Goal: Task Accomplishment & Management: Complete application form

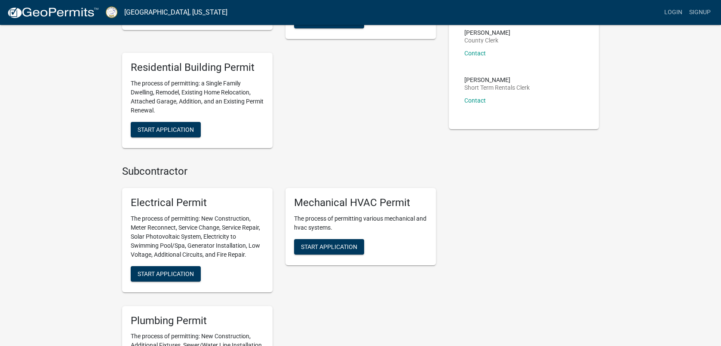
scroll to position [301, 0]
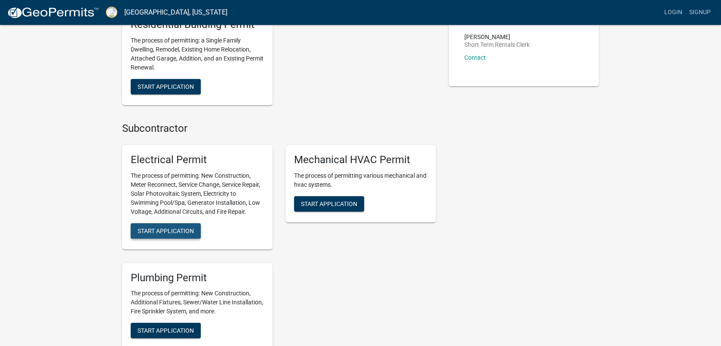
click at [158, 230] on span "Start Application" at bounding box center [165, 230] width 56 height 7
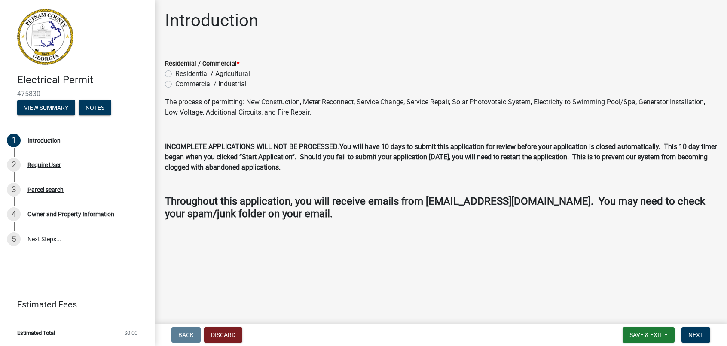
click at [175, 73] on label "Residential / Agricultural" at bounding box center [212, 74] width 75 height 10
click at [175, 73] on input "Residential / Agricultural" at bounding box center [178, 72] width 6 height 6
radio input "true"
click at [697, 333] on span "Next" at bounding box center [695, 335] width 15 height 7
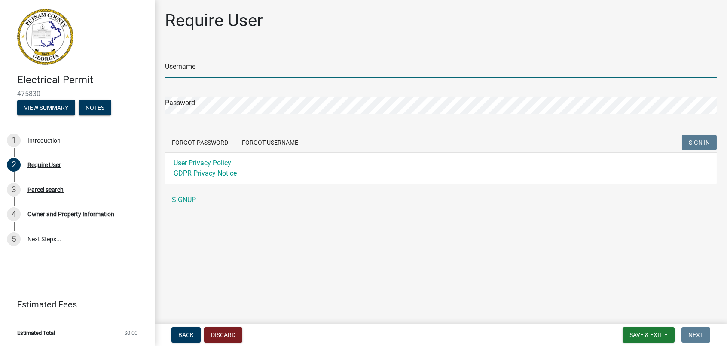
type input "Strawmier"
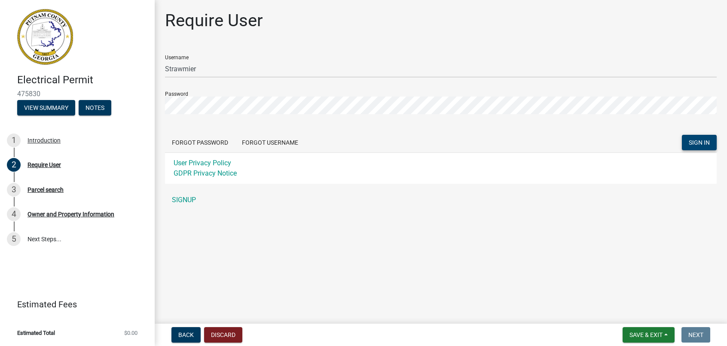
click at [701, 140] on span "SIGN IN" at bounding box center [699, 142] width 21 height 7
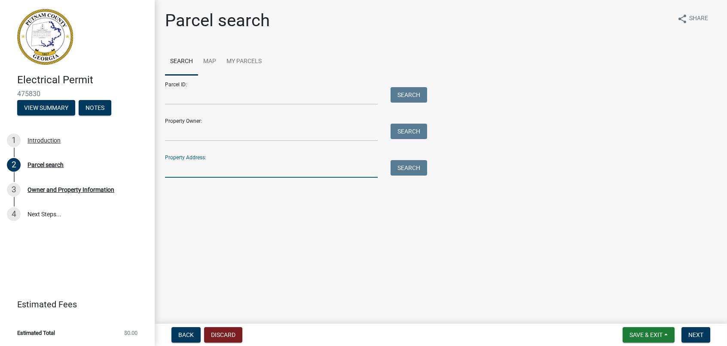
click at [173, 171] on input "Property Address:" at bounding box center [271, 169] width 213 height 18
type input "[STREET_ADDRESS]"
click at [404, 169] on button "Search" at bounding box center [409, 167] width 37 height 15
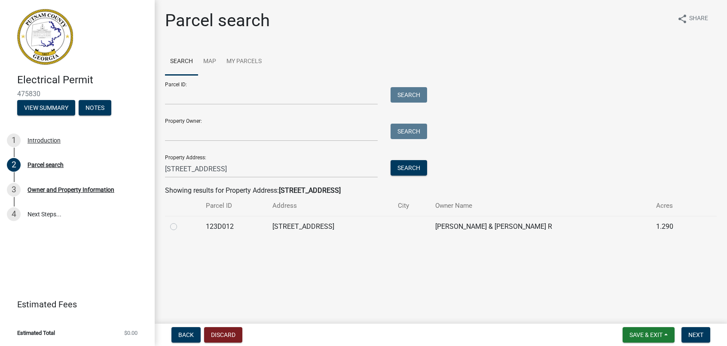
click at [180, 222] on label at bounding box center [180, 222] width 0 height 0
click at [180, 226] on input "radio" at bounding box center [183, 225] width 6 height 6
radio input "true"
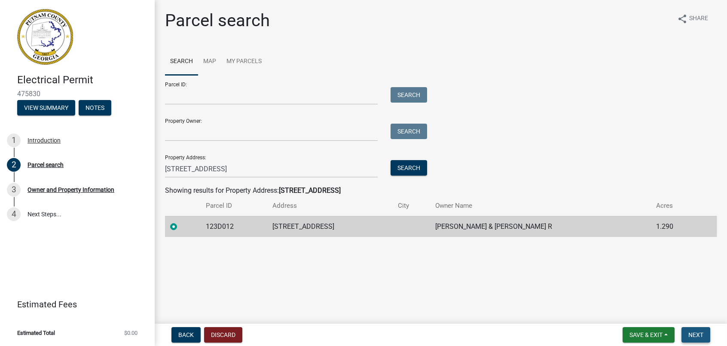
click at [696, 332] on span "Next" at bounding box center [695, 335] width 15 height 7
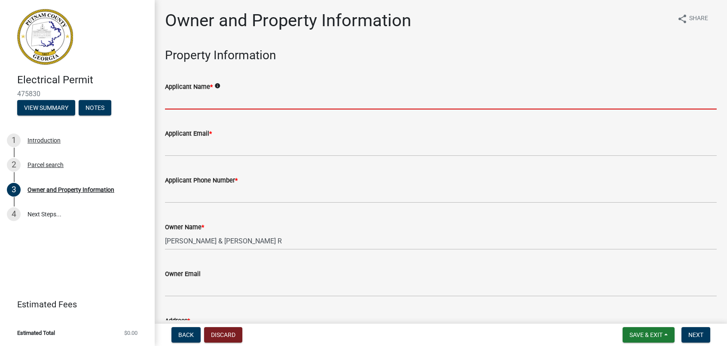
click at [178, 104] on input "Applicant Name *" at bounding box center [441, 101] width 552 height 18
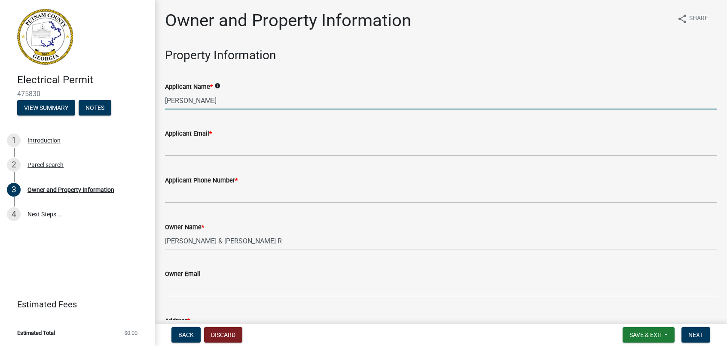
type input "[PERSON_NAME]"
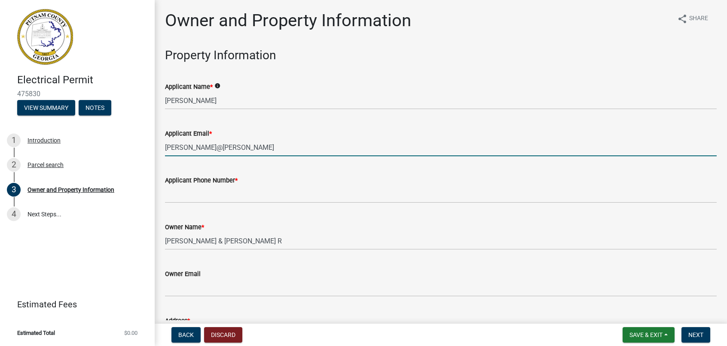
type input "[PERSON_NAME][EMAIL_ADDRESS][DOMAIN_NAME]"
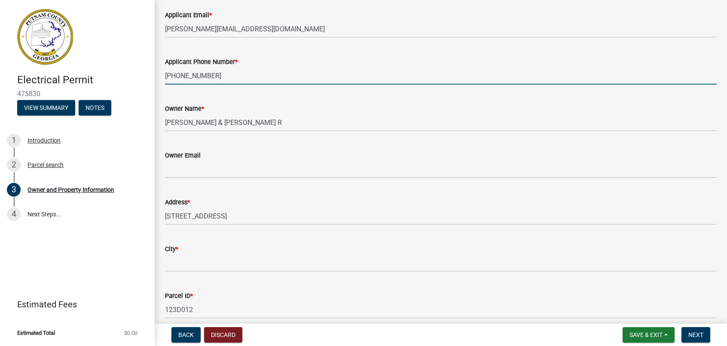
scroll to position [172, 0]
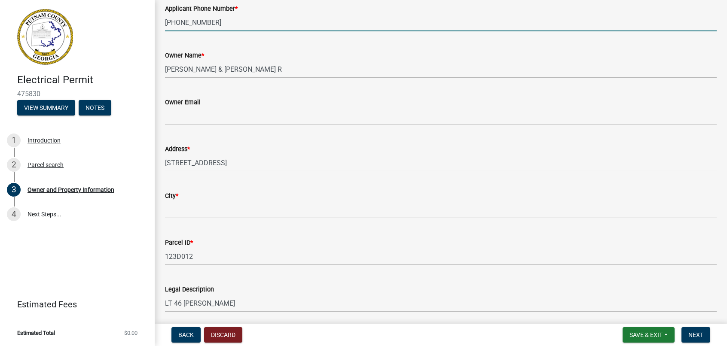
type input "[PHONE_NUMBER]"
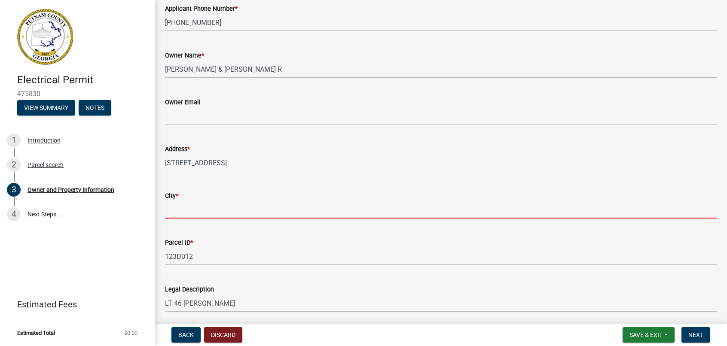
click at [182, 213] on input "City *" at bounding box center [441, 210] width 552 height 18
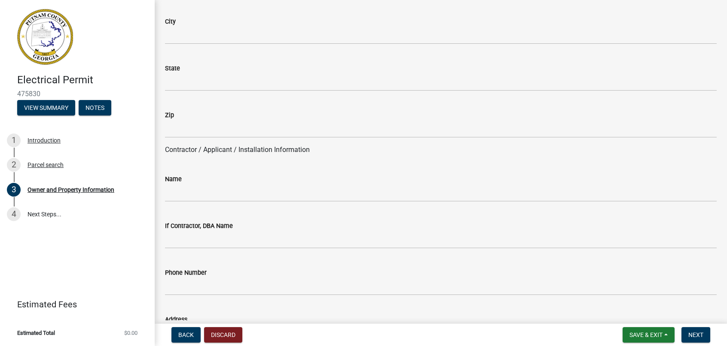
scroll to position [644, 0]
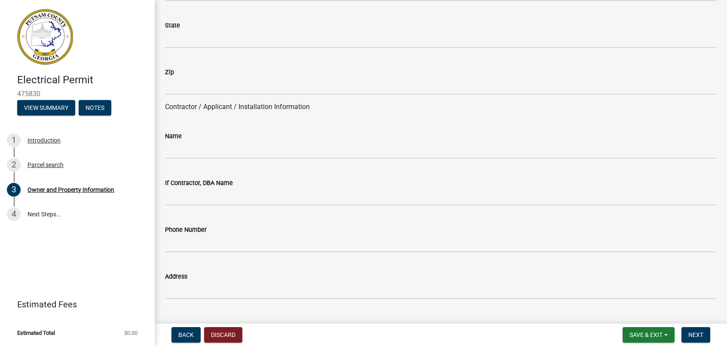
type input "Eatonton"
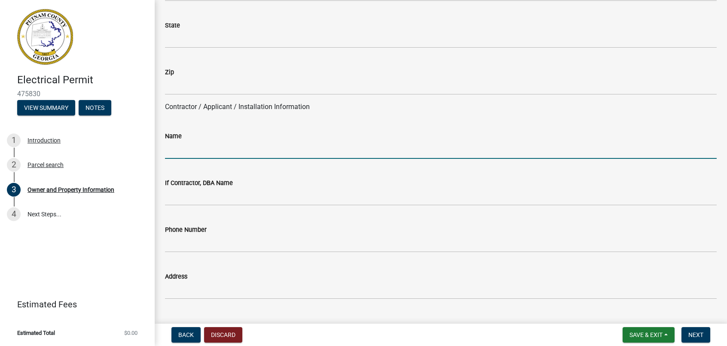
click at [175, 153] on input "Name" at bounding box center [441, 150] width 552 height 18
type input "Elite Energy Systems Inc"
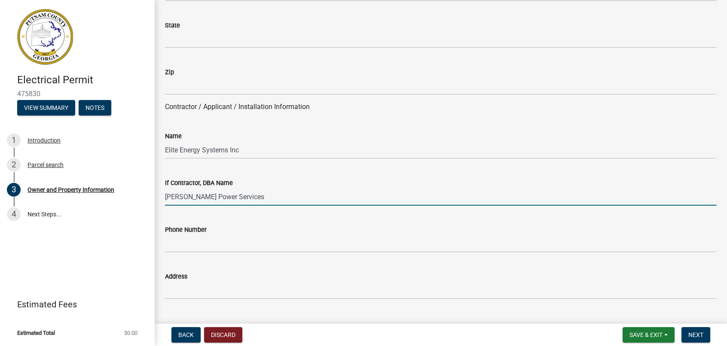
type input "[PERSON_NAME] Power Services"
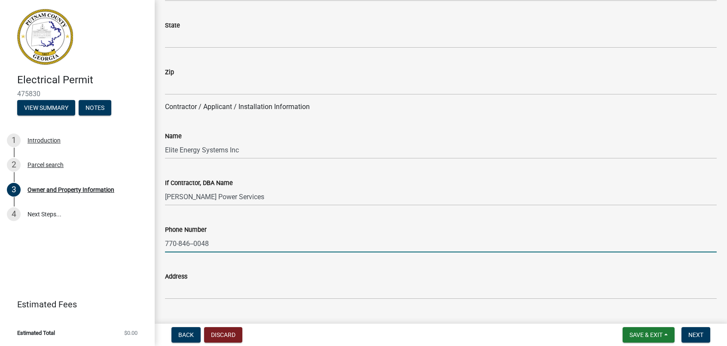
type input "770-846--0048"
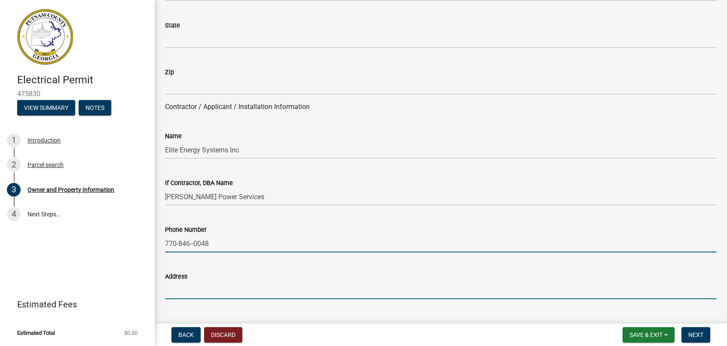
click at [170, 292] on input "Address" at bounding box center [441, 291] width 552 height 18
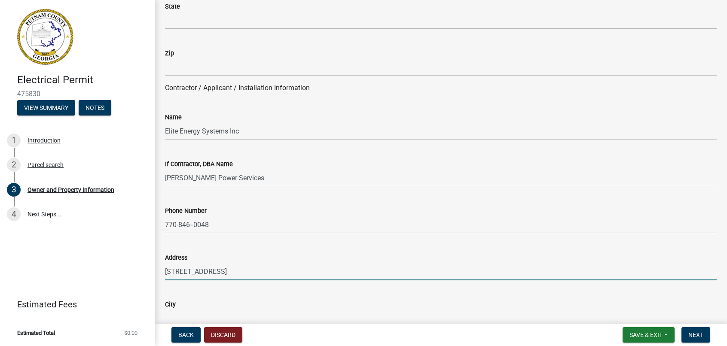
scroll to position [687, 0]
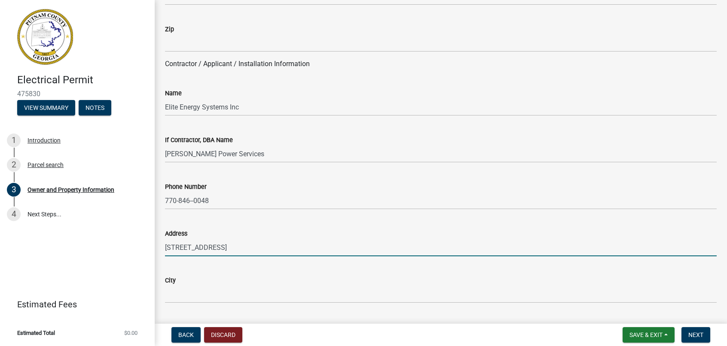
type input "[STREET_ADDRESS]"
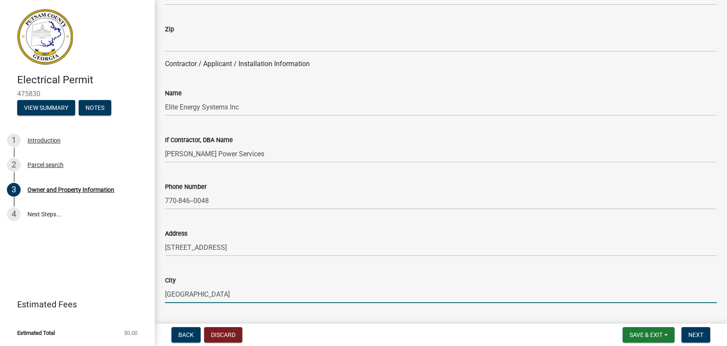
type input "[GEOGRAPHIC_DATA]"
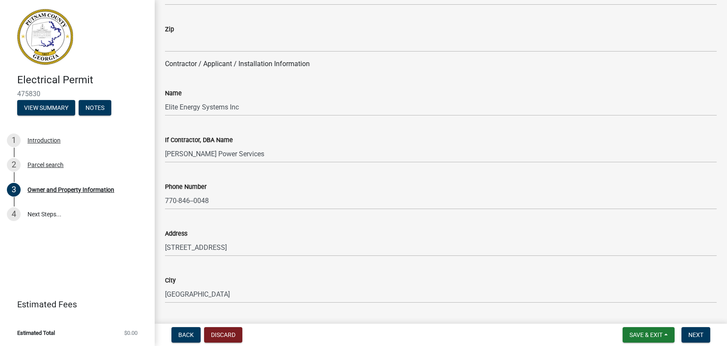
scroll to position [868, 0]
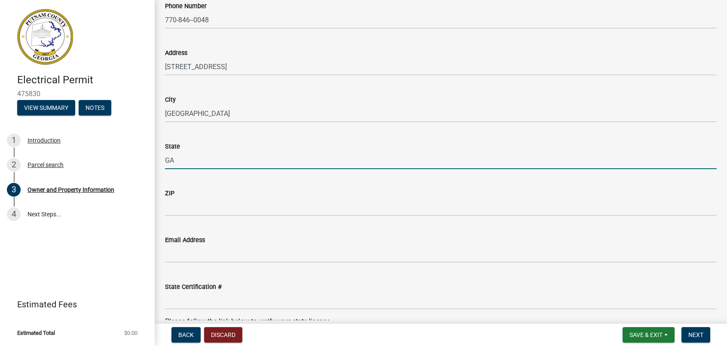
type input "GA"
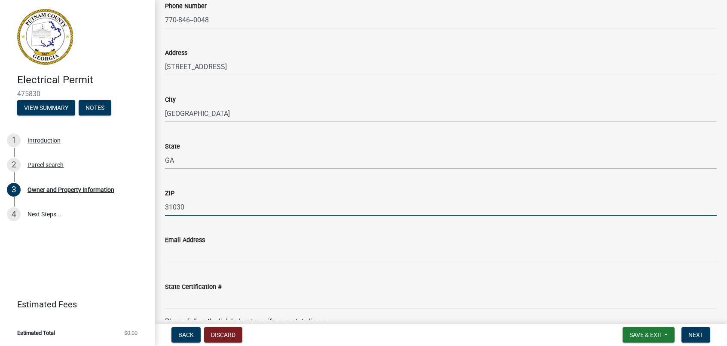
type input "31030"
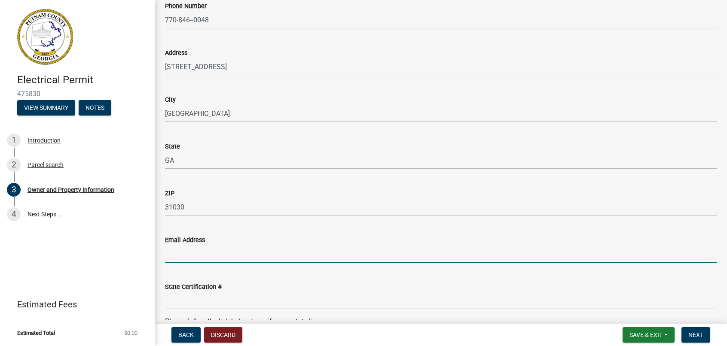
click at [169, 258] on input "Email Address" at bounding box center [441, 254] width 552 height 18
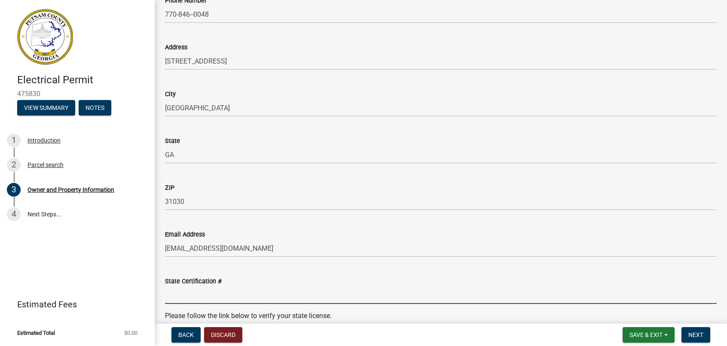
scroll to position [911, 0]
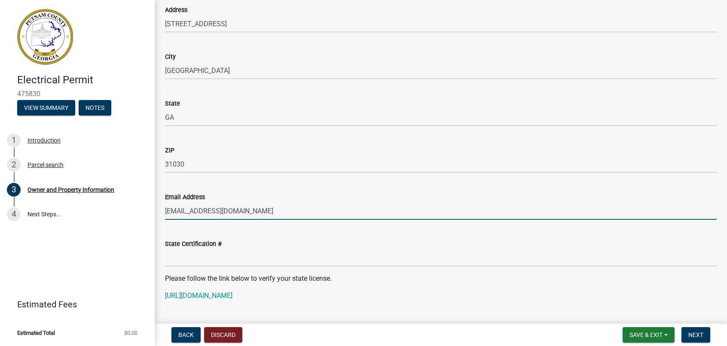
click at [244, 210] on input "[EMAIL_ADDRESS][DOMAIN_NAME]" at bounding box center [441, 211] width 552 height 18
type input "g"
type input "[PERSON_NAME][EMAIL_ADDRESS][DOMAIN_NAME]"
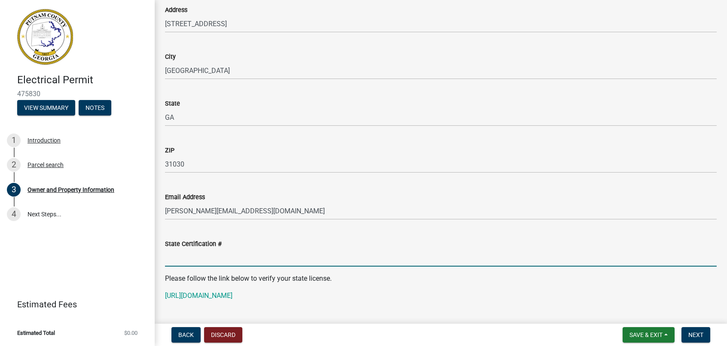
click at [177, 263] on input "State Certification #" at bounding box center [441, 258] width 552 height 18
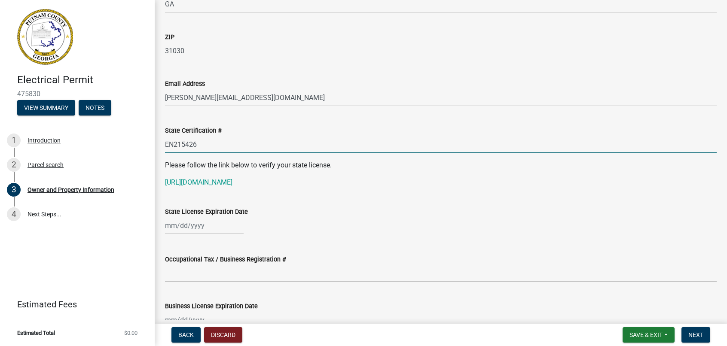
scroll to position [1040, 0]
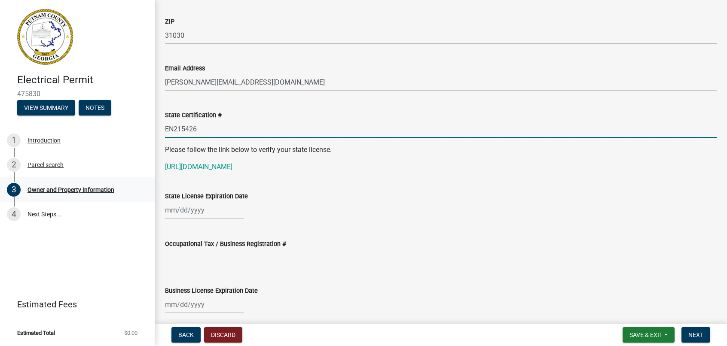
type input "EN215426"
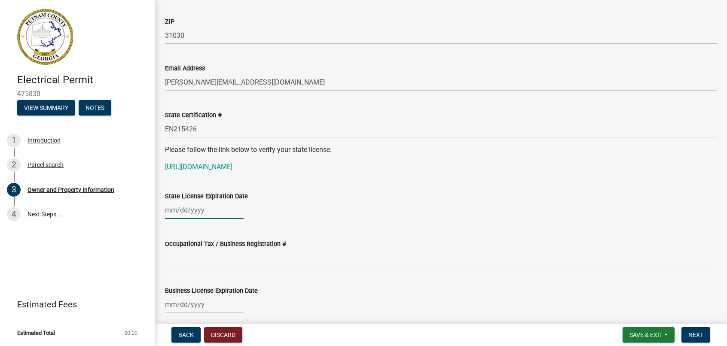
click at [173, 211] on div at bounding box center [204, 211] width 79 height 18
select select "9"
select select "2025"
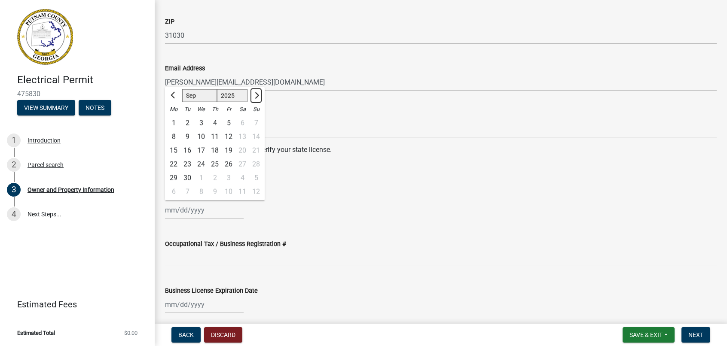
click at [256, 93] on span "Next month" at bounding box center [256, 95] width 6 height 6
select select "1"
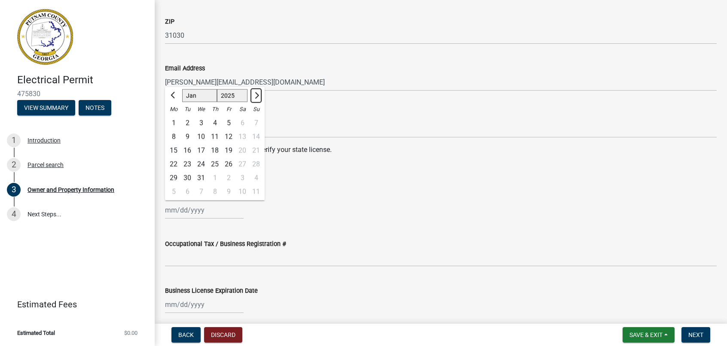
select select "2026"
click at [256, 93] on span "Next month" at bounding box center [256, 95] width 6 height 6
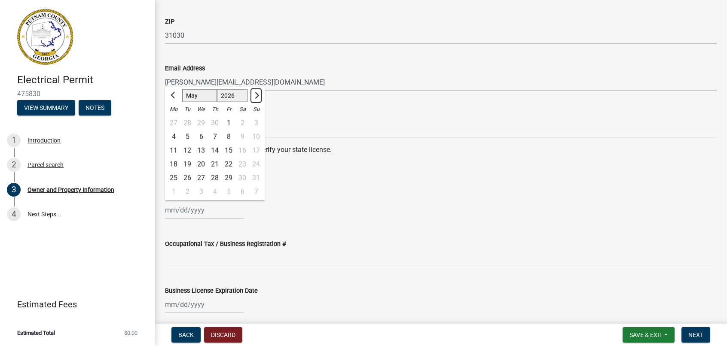
click at [256, 93] on span "Next month" at bounding box center [256, 95] width 6 height 6
select select "6"
click at [187, 174] on div "30" at bounding box center [187, 178] width 14 height 14
type input "[DATE]"
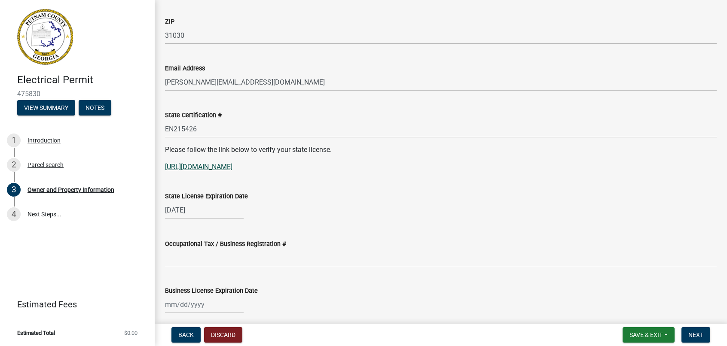
click at [229, 167] on link "[URL][DOMAIN_NAME]" at bounding box center [198, 167] width 67 height 8
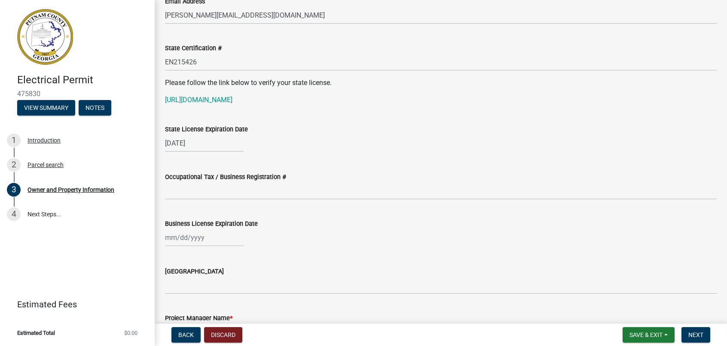
scroll to position [1126, 0]
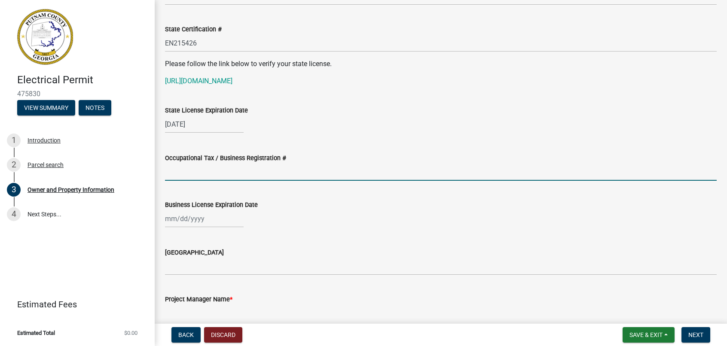
click at [174, 176] on input "Occupational Tax / Business Registration #" at bounding box center [441, 172] width 552 height 18
type input "17199"
select select "9"
select select "2025"
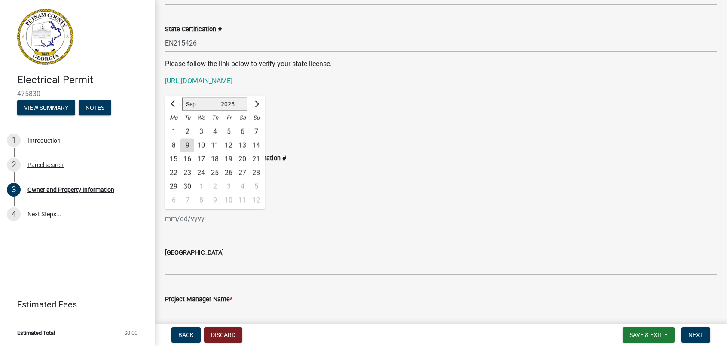
click at [171, 220] on div "[PERSON_NAME] Feb Mar Apr [PERSON_NAME][DATE] Oct Nov [DATE] 1526 1527 1528 152…" at bounding box center [204, 219] width 79 height 18
click at [257, 103] on span "Next month" at bounding box center [256, 104] width 6 height 6
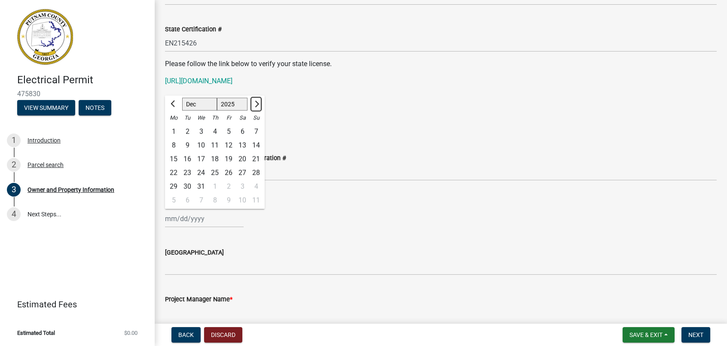
select select "1"
select select "2026"
click at [257, 103] on span "Next month" at bounding box center [256, 104] width 6 height 6
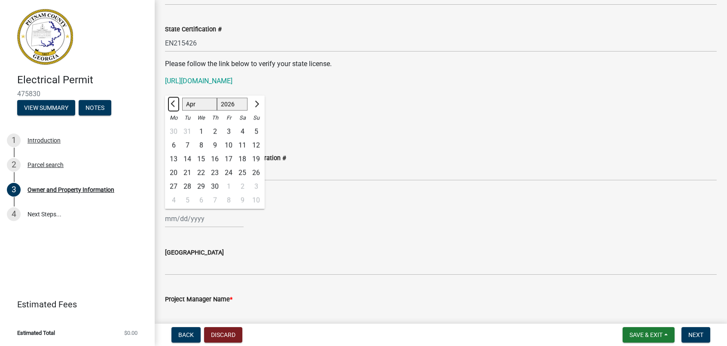
click at [173, 103] on span "Previous month" at bounding box center [174, 104] width 6 height 6
select select "3"
click at [187, 201] on div "31" at bounding box center [187, 201] width 14 height 14
type input "[DATE]"
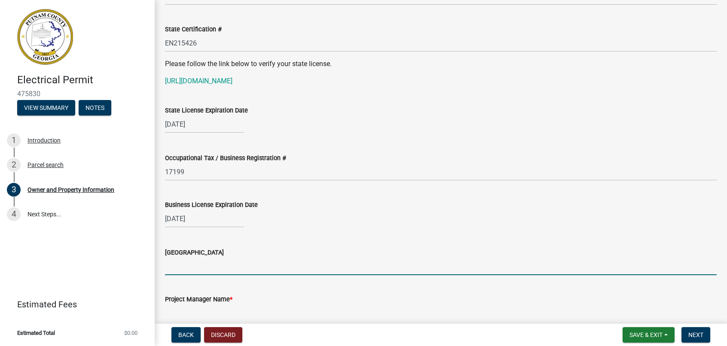
click at [174, 266] on input "[GEOGRAPHIC_DATA]" at bounding box center [441, 267] width 552 height 18
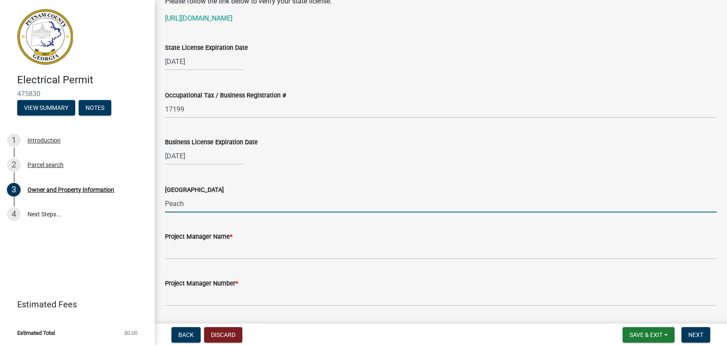
scroll to position [1255, 0]
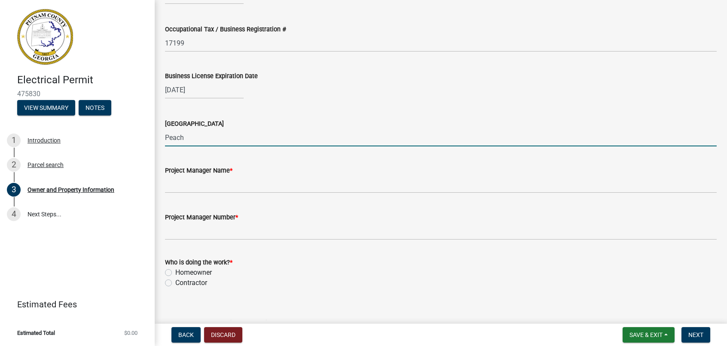
type input "Peach"
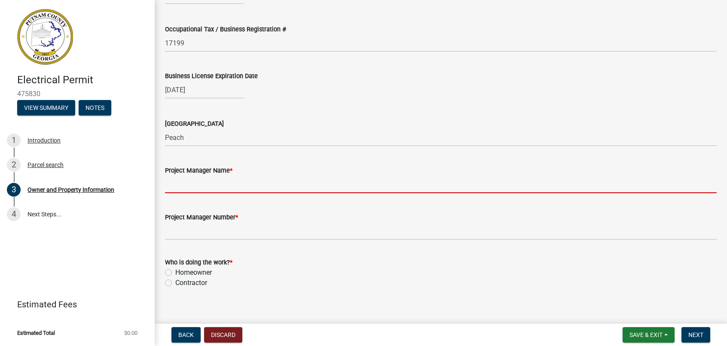
click at [172, 187] on input "Project Manager Name *" at bounding box center [441, 185] width 552 height 18
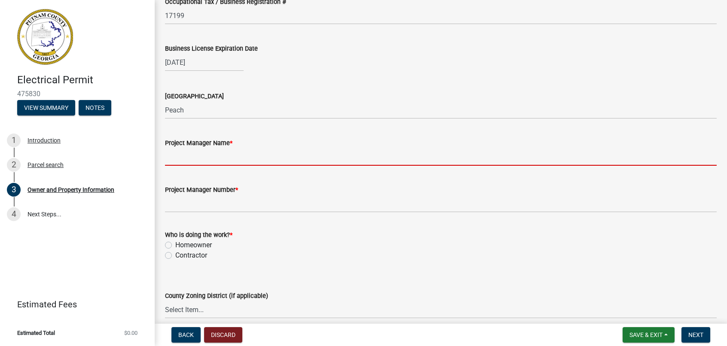
scroll to position [1298, 0]
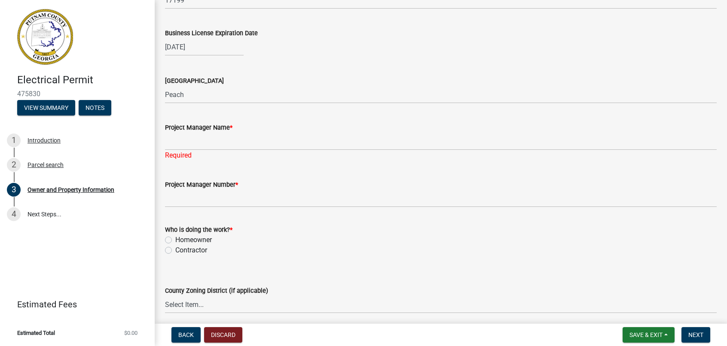
click at [168, 241] on div "Who is doing the work? * Homeowner [DEMOGRAPHIC_DATA]" at bounding box center [441, 240] width 552 height 31
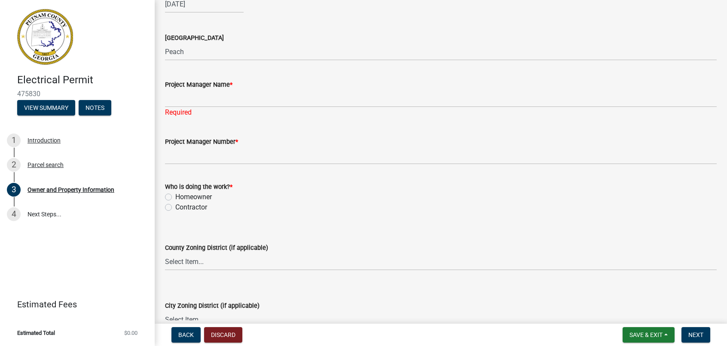
click at [175, 208] on label "Contractor" at bounding box center [191, 207] width 32 height 10
click at [175, 208] on input "Contractor" at bounding box center [178, 205] width 6 height 6
radio input "true"
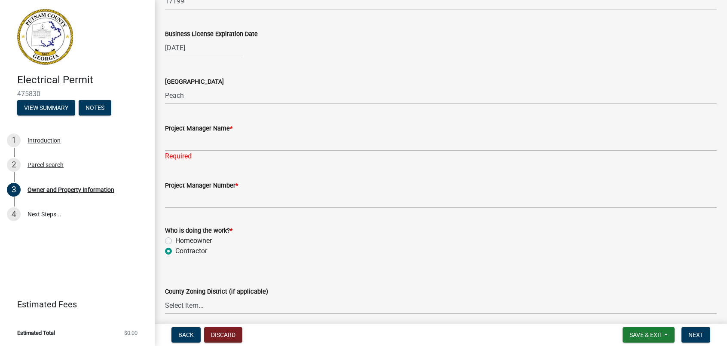
scroll to position [1254, 0]
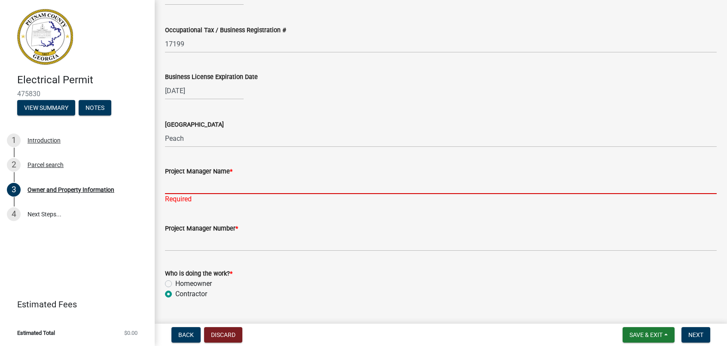
click at [176, 189] on input "Project Manager Name *" at bounding box center [441, 186] width 552 height 18
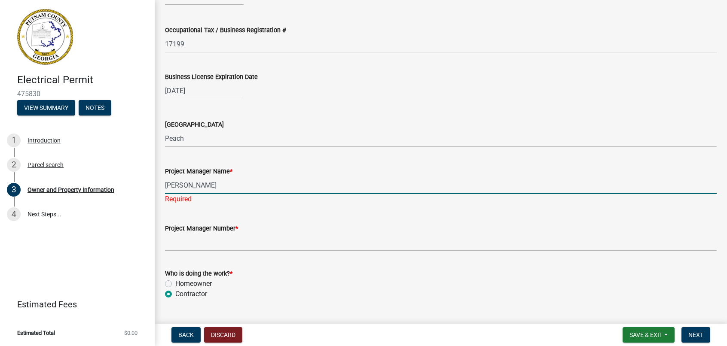
type input "[PERSON_NAME]"
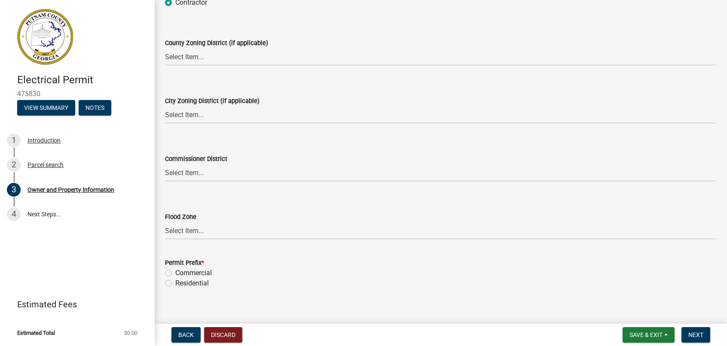
scroll to position [1544, 0]
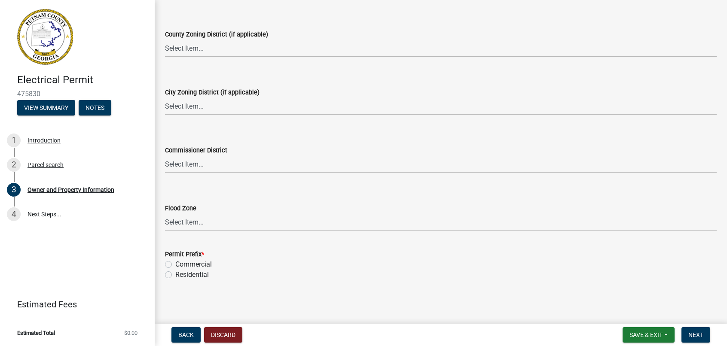
type input "[PHONE_NUMBER]"
click at [175, 275] on label "Residential" at bounding box center [192, 275] width 34 height 10
click at [175, 275] on input "Residential" at bounding box center [178, 273] width 6 height 6
radio input "true"
click at [696, 335] on span "Next" at bounding box center [695, 335] width 15 height 7
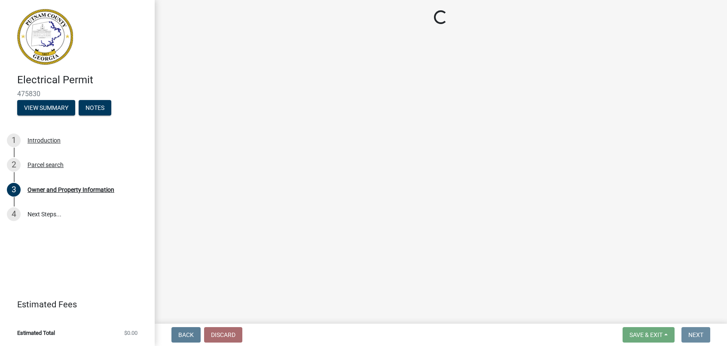
scroll to position [0, 0]
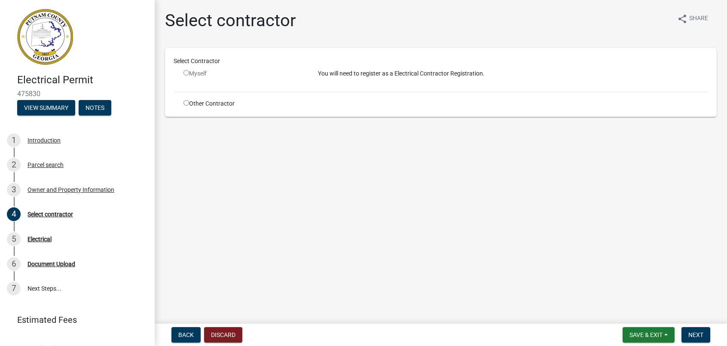
click at [185, 104] on input "radio" at bounding box center [186, 103] width 6 height 6
radio input "true"
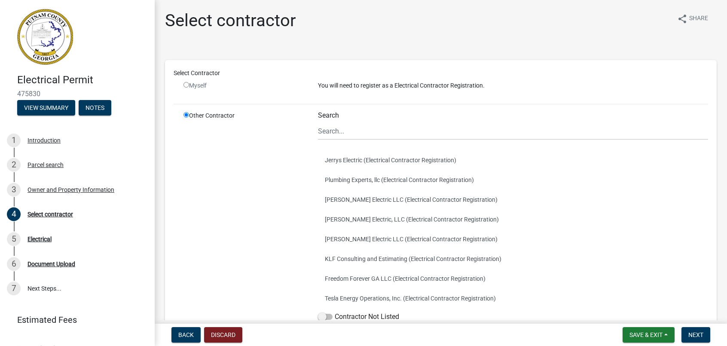
click at [185, 85] on input "radio" at bounding box center [186, 85] width 6 height 6
radio input "false"
radio input "true"
click at [185, 85] on input "radio" at bounding box center [186, 85] width 6 height 6
radio input "false"
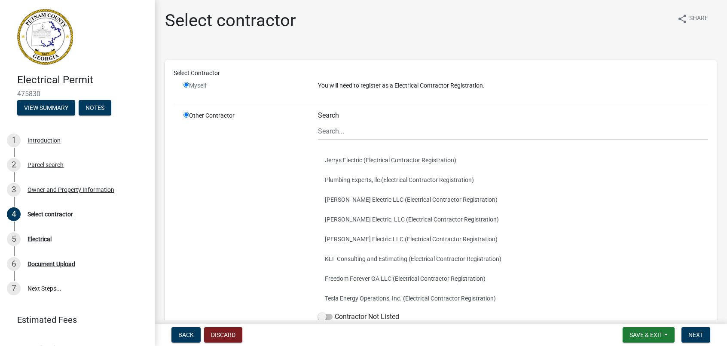
radio input "true"
click at [186, 84] on input "radio" at bounding box center [186, 85] width 6 height 6
radio input "false"
radio input "true"
click at [185, 332] on span "Back" at bounding box center [185, 335] width 15 height 7
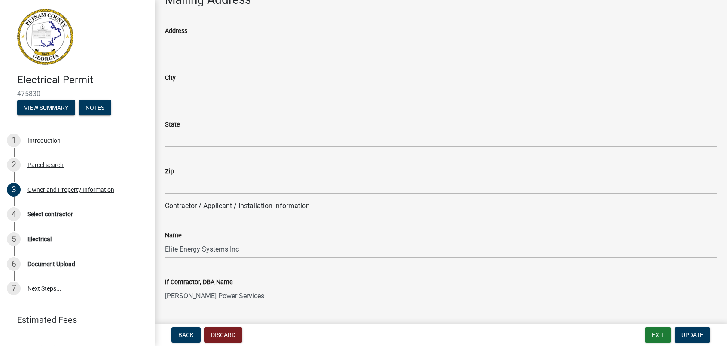
scroll to position [559, 0]
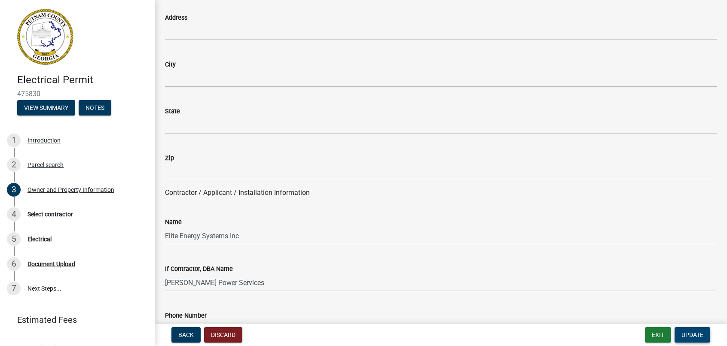
click at [694, 337] on span "Update" at bounding box center [692, 335] width 22 height 7
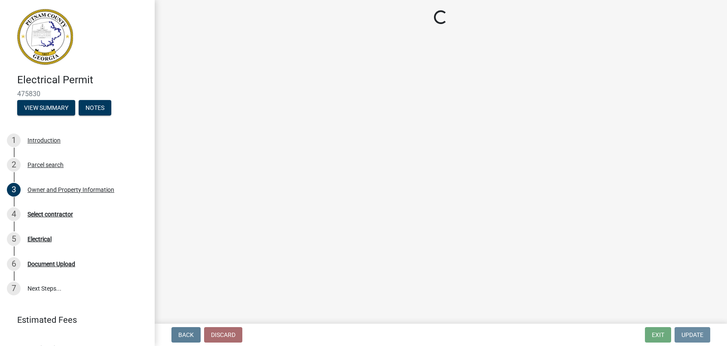
scroll to position [0, 0]
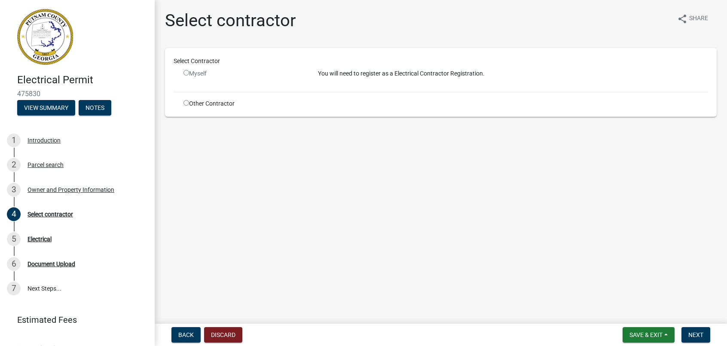
click at [184, 73] on input "radio" at bounding box center [186, 73] width 6 height 6
click at [186, 72] on input "radio" at bounding box center [186, 73] width 6 height 6
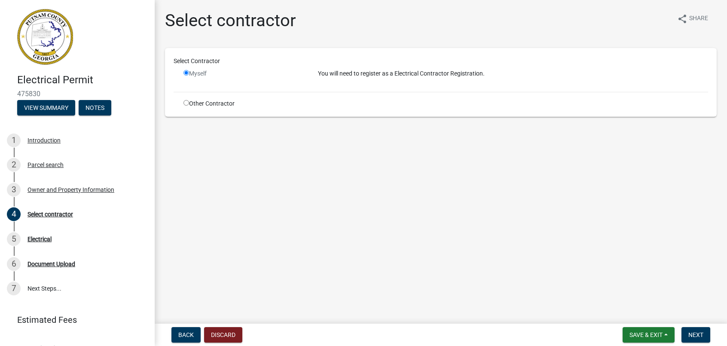
radio input "false"
click at [186, 101] on input "radio" at bounding box center [186, 103] width 6 height 6
radio input "true"
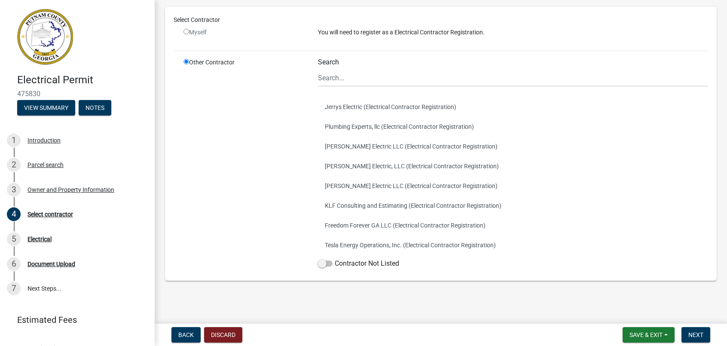
scroll to position [54, 0]
click at [327, 261] on span at bounding box center [325, 263] width 15 height 6
click at [335, 258] on input "Contractor Not Listed" at bounding box center [335, 258] width 0 height 0
click at [697, 333] on span "Next" at bounding box center [695, 335] width 15 height 7
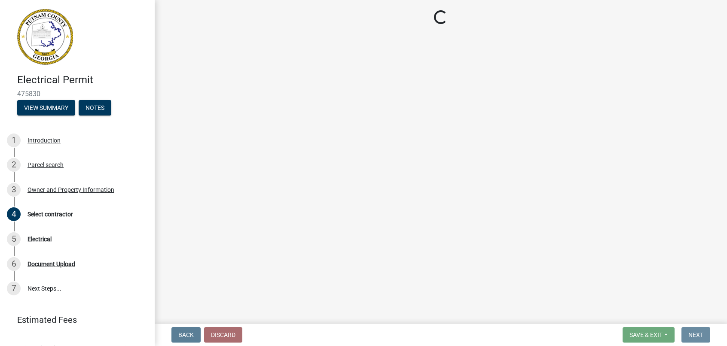
scroll to position [0, 0]
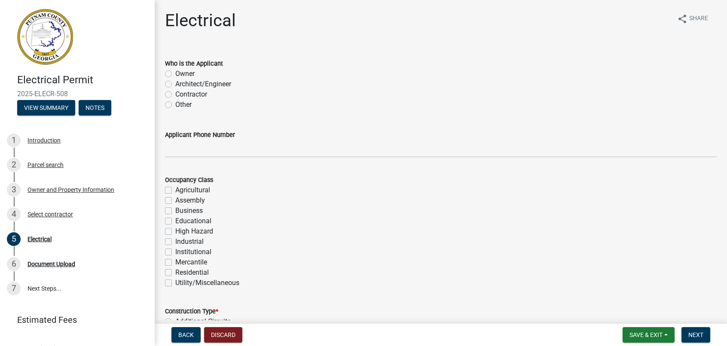
click at [175, 105] on label "Other" at bounding box center [183, 105] width 16 height 10
click at [175, 105] on input "Other" at bounding box center [178, 103] width 6 height 6
radio input "true"
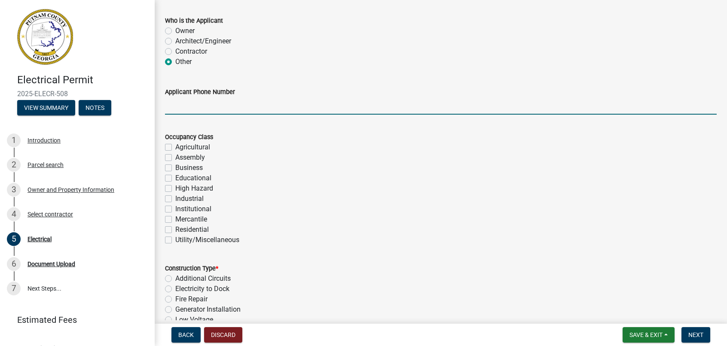
click at [173, 107] on input "Applicant Phone Number" at bounding box center [441, 106] width 552 height 18
type input "[PHONE_NUMBER]"
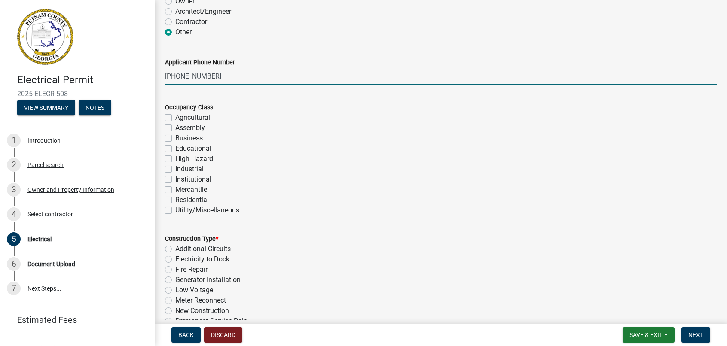
scroll to position [86, 0]
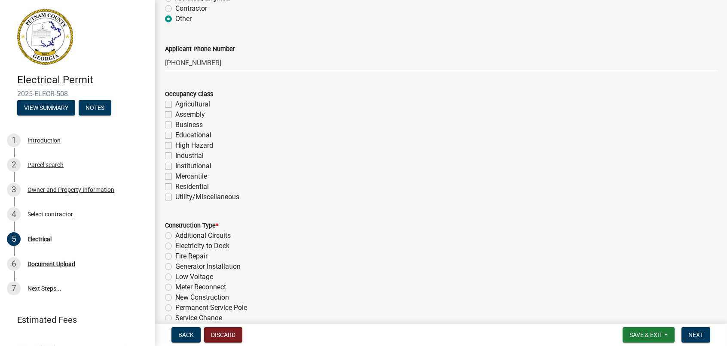
click at [175, 186] on label "Residential" at bounding box center [192, 187] width 34 height 10
click at [175, 186] on input "Residential" at bounding box center [178, 185] width 6 height 6
checkbox input "true"
checkbox input "false"
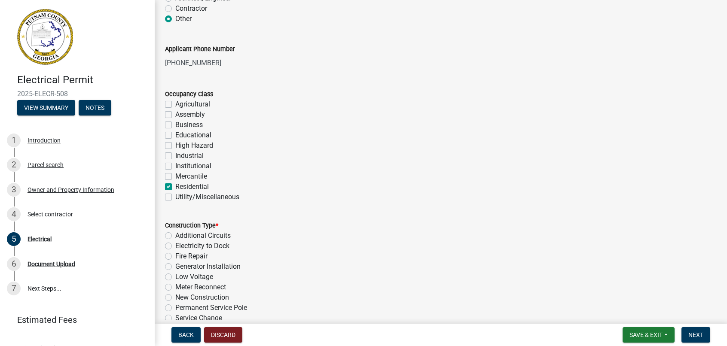
checkbox input "false"
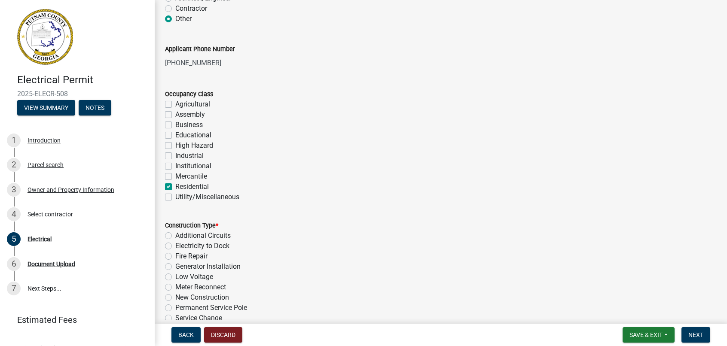
checkbox input "false"
checkbox input "true"
checkbox input "false"
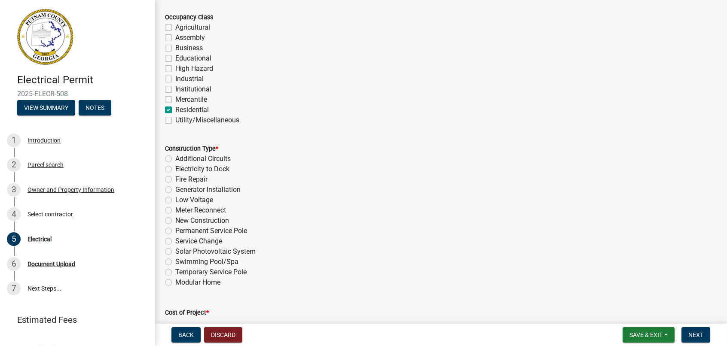
scroll to position [172, 0]
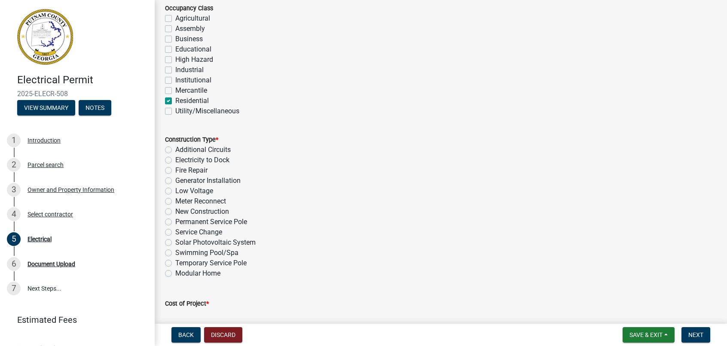
click at [175, 179] on label "Generator Installation" at bounding box center [207, 181] width 65 height 10
click at [175, 179] on input "Generator Installation" at bounding box center [178, 179] width 6 height 6
radio input "true"
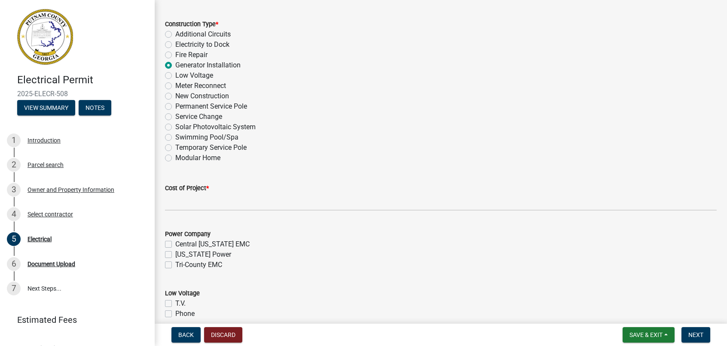
scroll to position [301, 0]
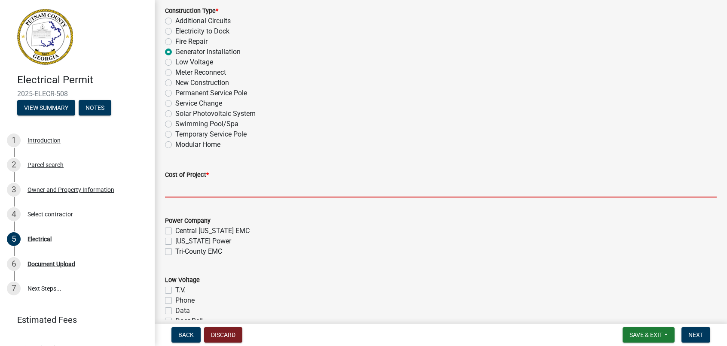
click at [173, 192] on input "text" at bounding box center [441, 189] width 552 height 18
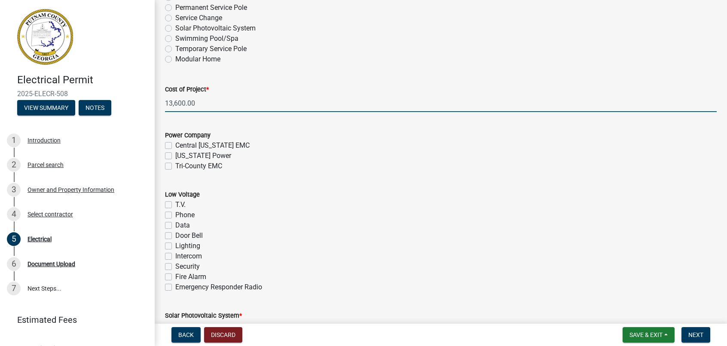
scroll to position [387, 0]
type input "13600"
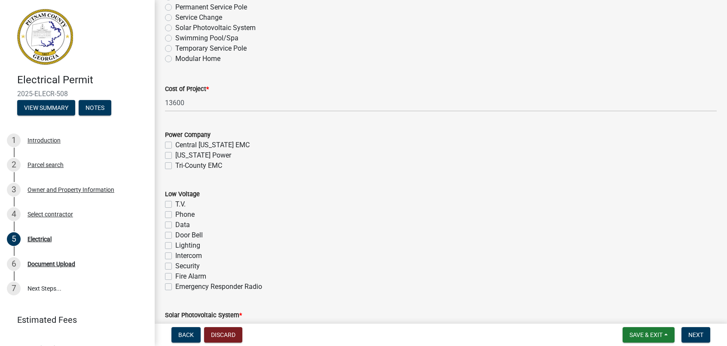
click at [175, 152] on label "[US_STATE] Power" at bounding box center [203, 155] width 56 height 10
click at [175, 152] on input "[US_STATE] Power" at bounding box center [178, 153] width 6 height 6
checkbox input "true"
checkbox input "false"
checkbox input "true"
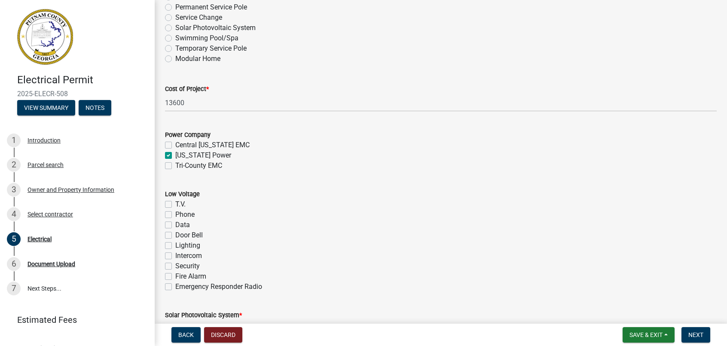
checkbox input "false"
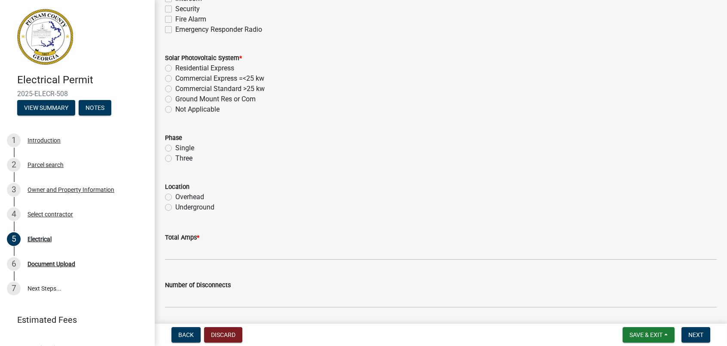
scroll to position [644, 0]
click at [175, 107] on label "Not Applicable" at bounding box center [197, 109] width 44 height 10
click at [175, 107] on input "Not Applicable" at bounding box center [178, 107] width 6 height 6
radio input "true"
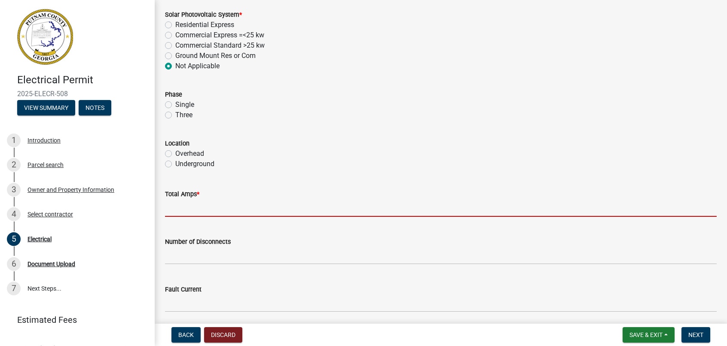
click at [172, 209] on input "text" at bounding box center [441, 208] width 552 height 18
click at [174, 210] on input "text" at bounding box center [441, 208] width 552 height 18
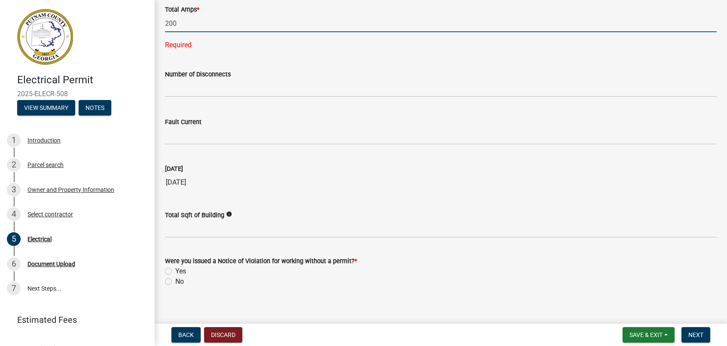
scroll to position [879, 0]
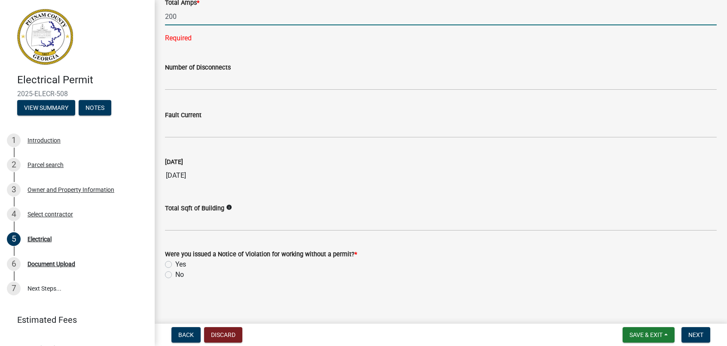
type input "200"
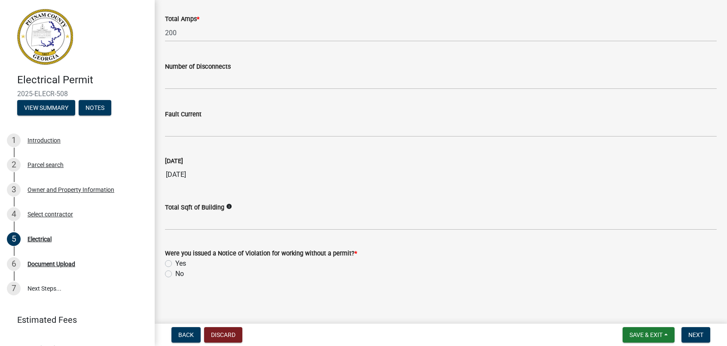
scroll to position [862, 0]
click at [175, 274] on label "No" at bounding box center [179, 274] width 9 height 10
click at [175, 274] on input "No" at bounding box center [178, 272] width 6 height 6
radio input "true"
click at [693, 333] on span "Next" at bounding box center [695, 335] width 15 height 7
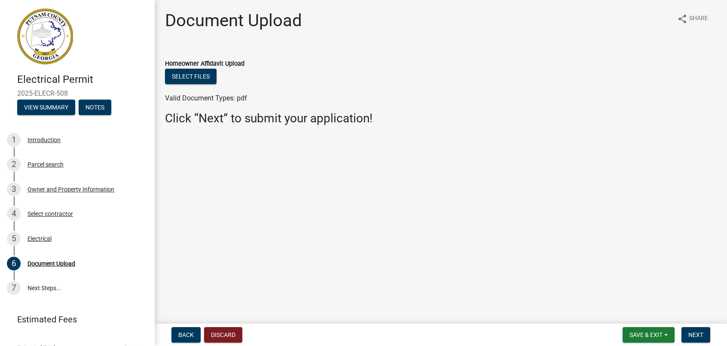
scroll to position [0, 0]
click at [638, 334] on span "Save & Exit" at bounding box center [645, 335] width 33 height 7
click at [626, 292] on button "Save" at bounding box center [640, 292] width 69 height 21
